Goal: Information Seeking & Learning: Check status

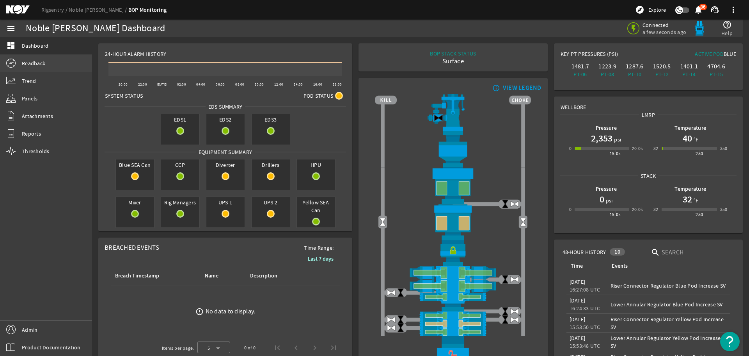
click at [34, 64] on span "Readback" at bounding box center [33, 63] width 23 height 8
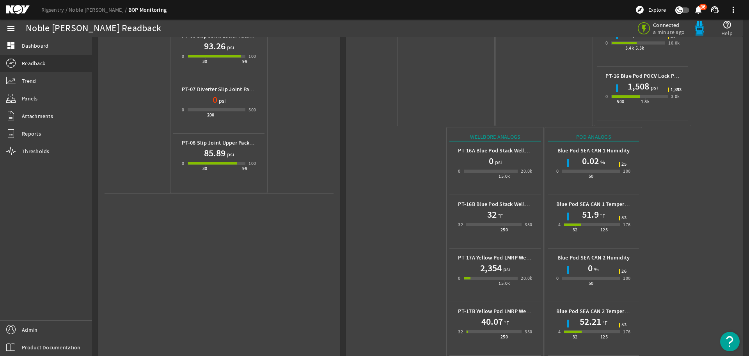
scroll to position [348, 0]
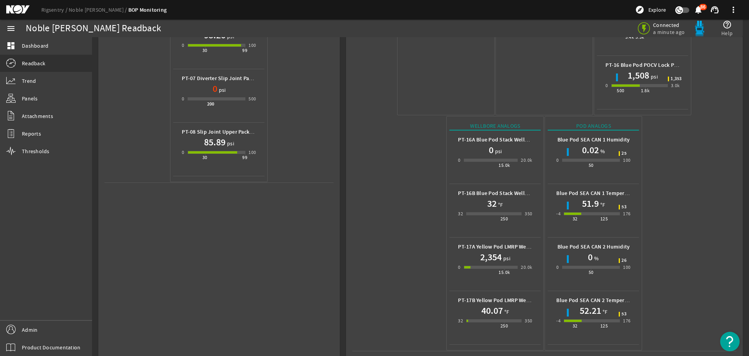
click at [12, 10] on mat-icon at bounding box center [23, 9] width 35 height 9
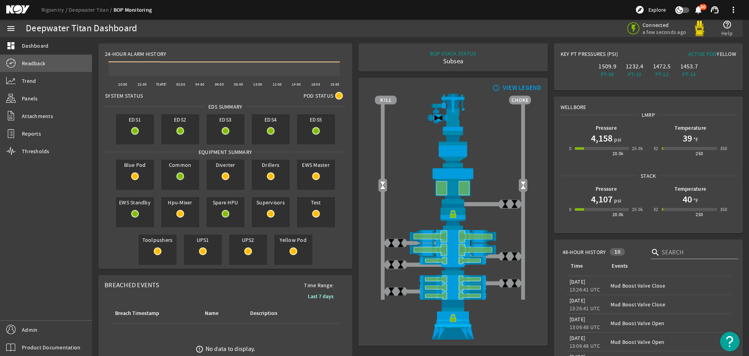
click at [74, 62] on link "Readback" at bounding box center [46, 63] width 92 height 17
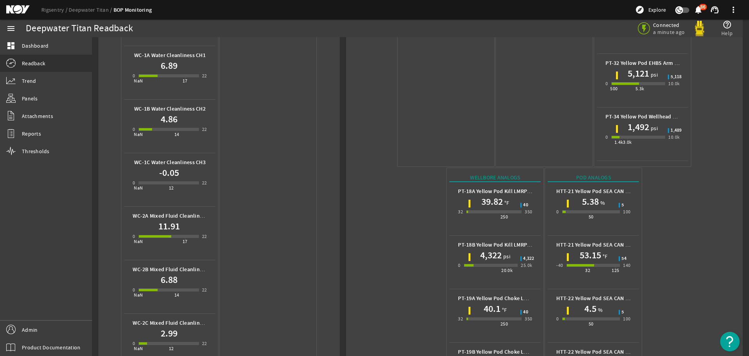
scroll to position [507, 0]
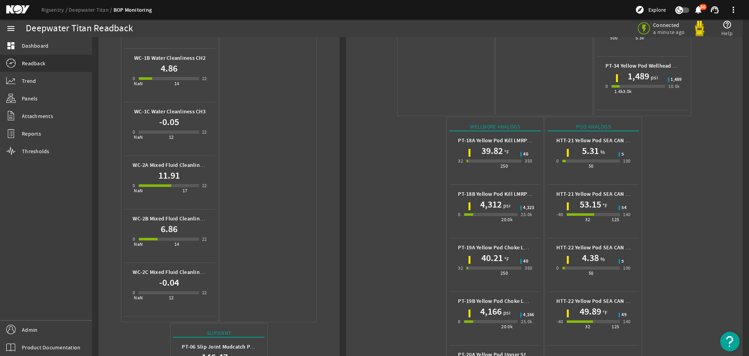
click at [20, 8] on mat-icon at bounding box center [23, 9] width 35 height 9
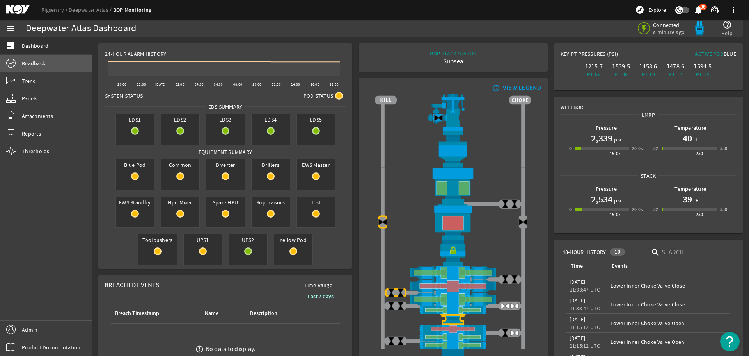
click at [37, 66] on span "Readback" at bounding box center [33, 63] width 23 height 8
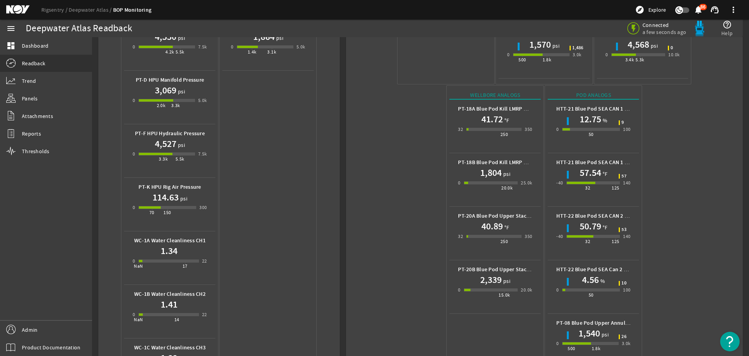
scroll to position [273, 0]
click at [18, 12] on mat-icon at bounding box center [23, 9] width 35 height 9
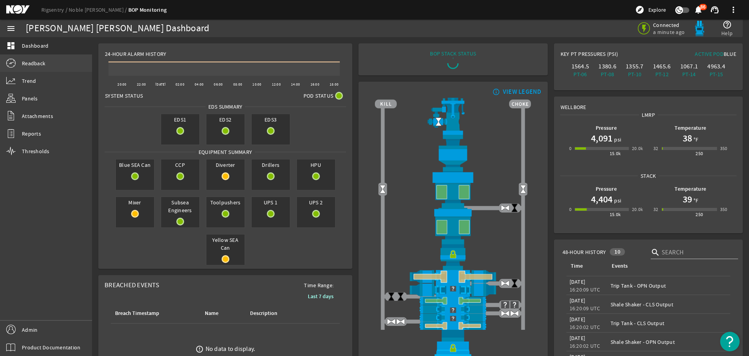
click at [53, 62] on link "Readback" at bounding box center [46, 63] width 92 height 17
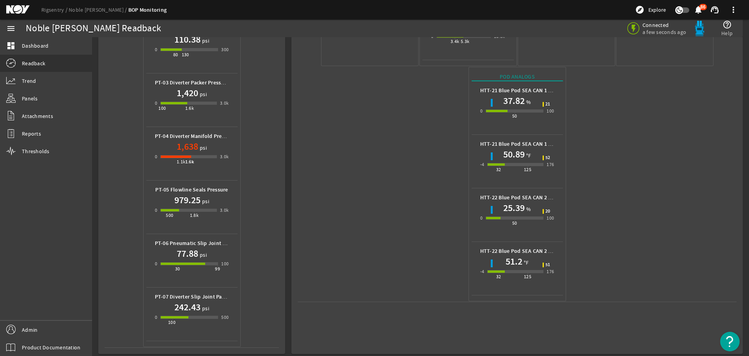
scroll to position [348, 0]
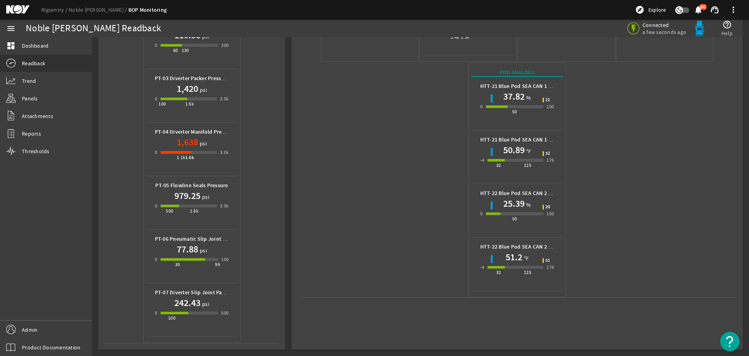
click at [14, 9] on mat-icon at bounding box center [23, 9] width 35 height 9
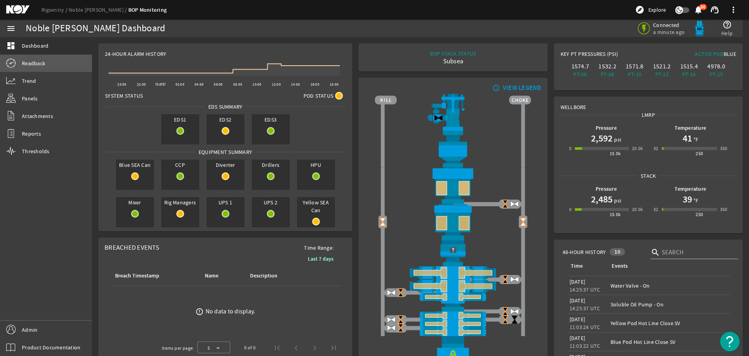
click at [62, 65] on link "Readback" at bounding box center [46, 63] width 92 height 17
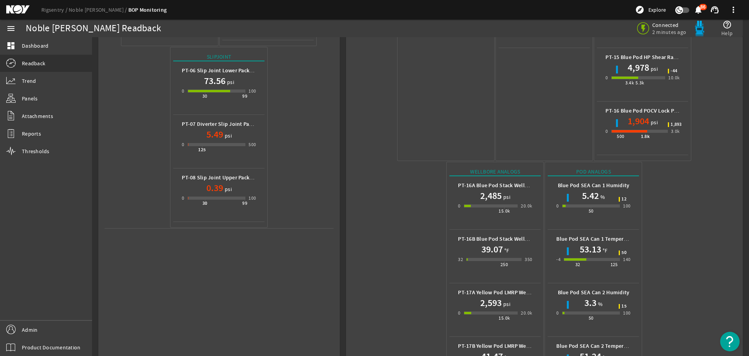
scroll to position [348, 0]
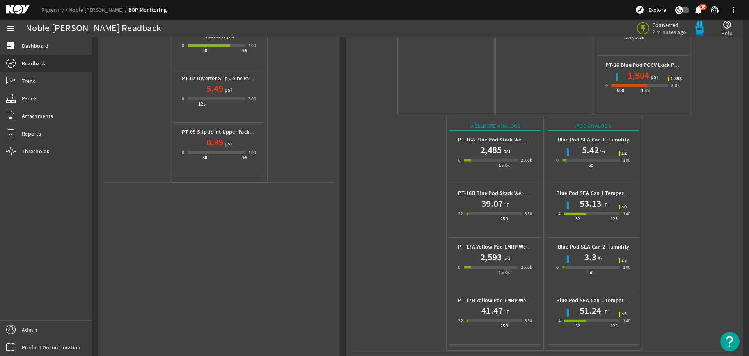
click at [20, 11] on mat-icon at bounding box center [23, 9] width 35 height 9
